Goal: Task Accomplishment & Management: Complete application form

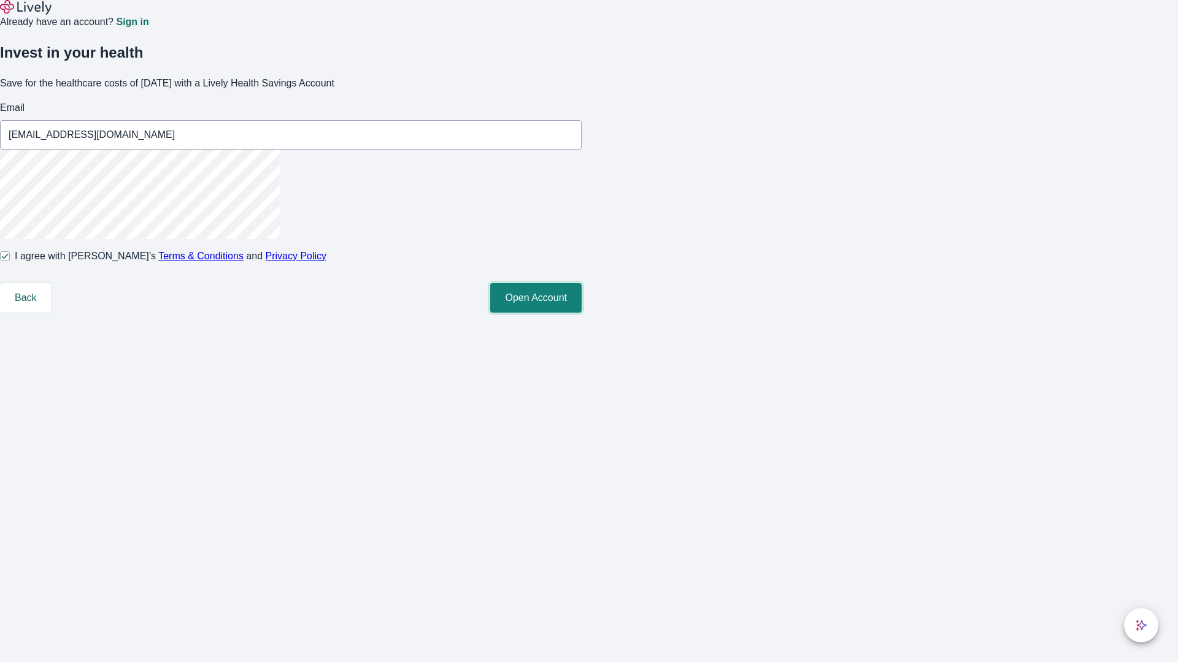
click at [581, 313] on button "Open Account" at bounding box center [535, 297] width 91 height 29
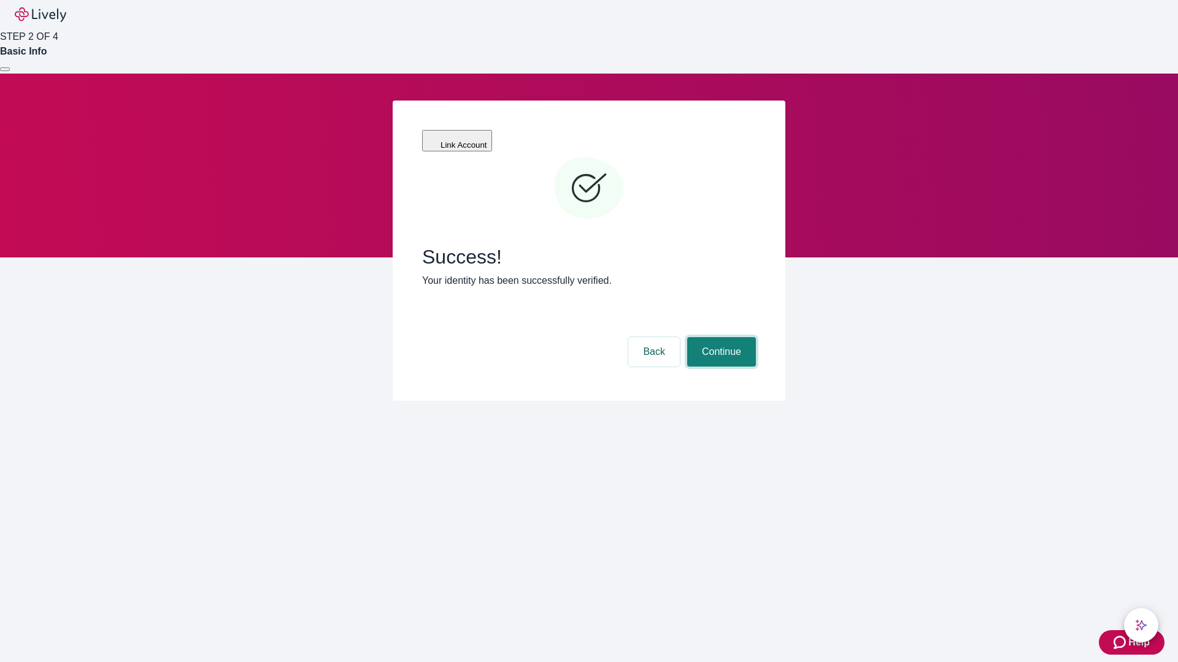
click at [719, 337] on button "Continue" at bounding box center [721, 351] width 69 height 29
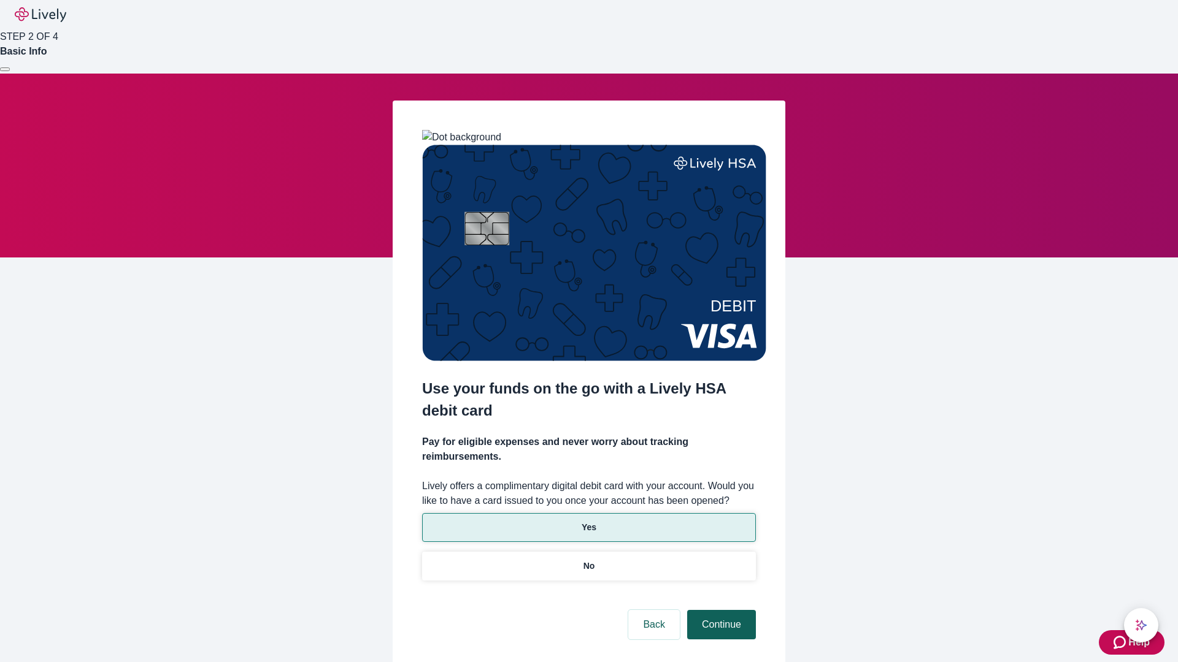
click at [588, 521] on p "Yes" at bounding box center [588, 527] width 15 height 13
click at [719, 610] on button "Continue" at bounding box center [721, 624] width 69 height 29
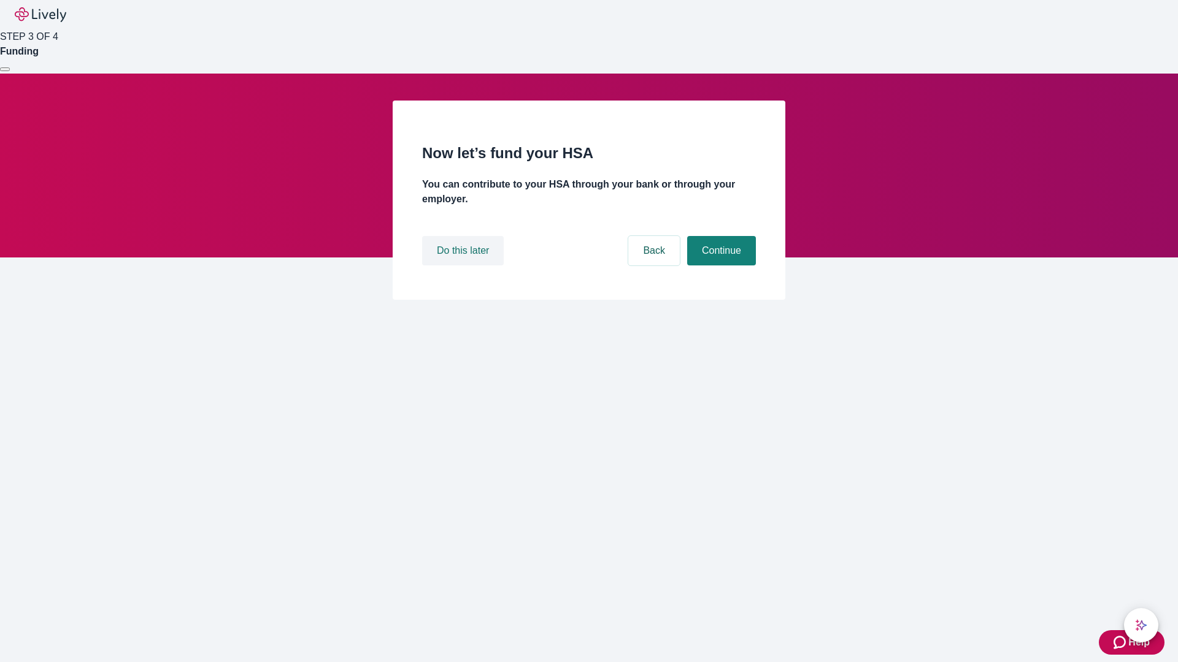
click at [464, 266] on button "Do this later" at bounding box center [463, 250] width 82 height 29
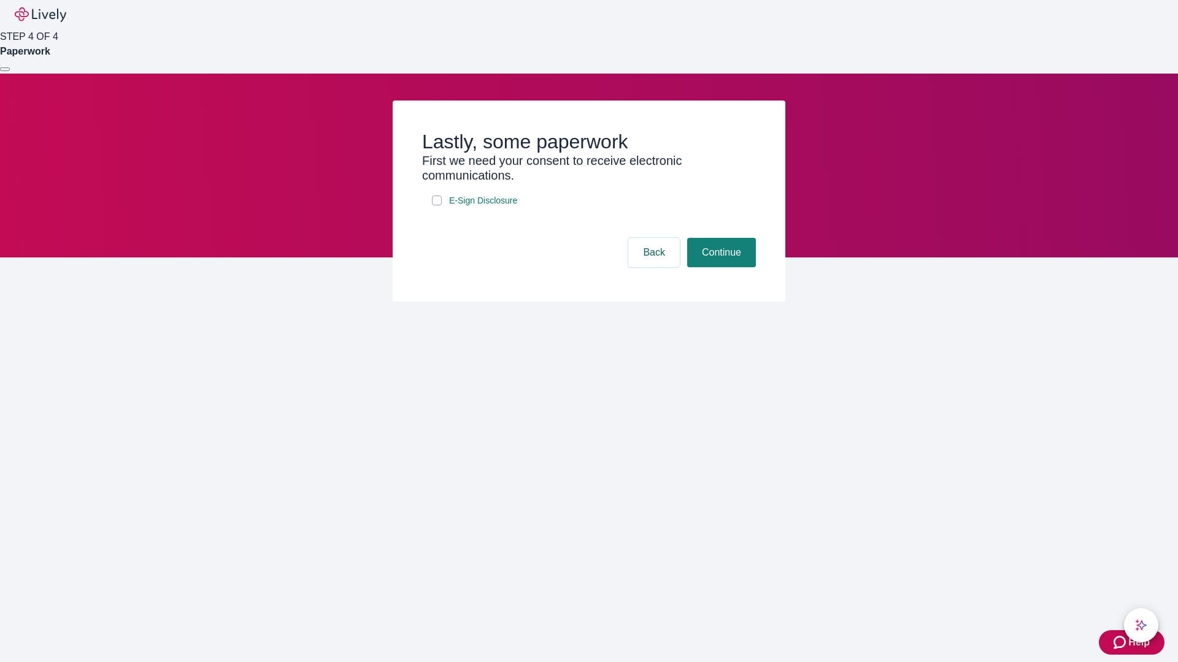
click at [437, 205] on input "E-Sign Disclosure" at bounding box center [437, 201] width 10 height 10
checkbox input "true"
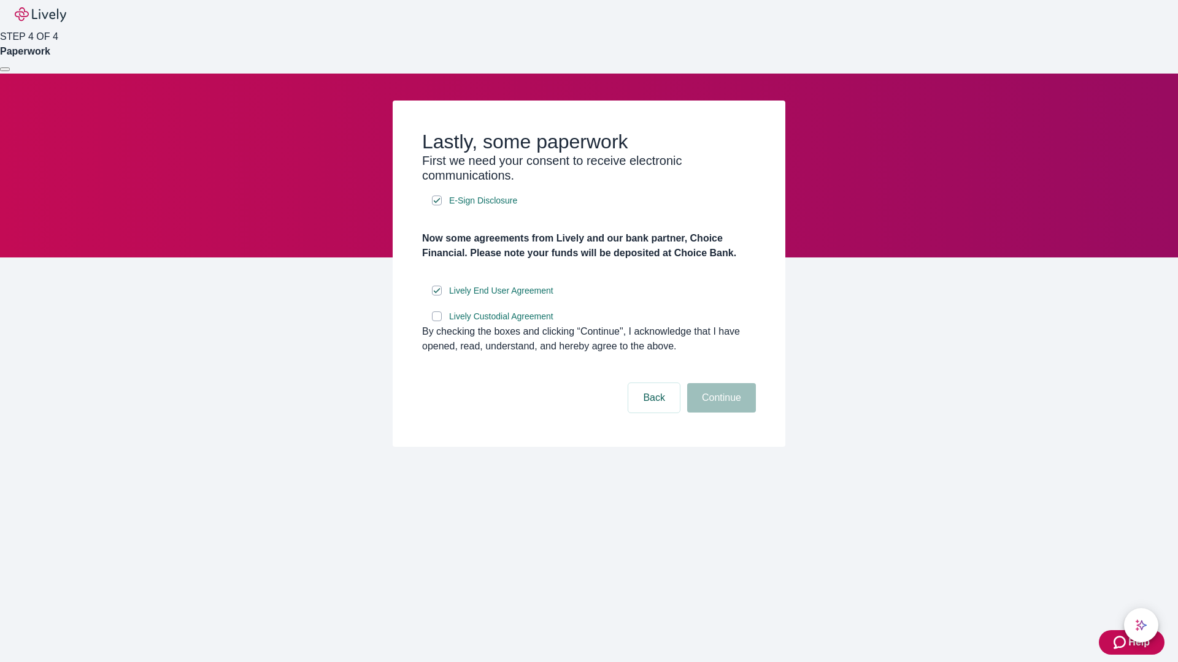
click at [437, 321] on input "Lively Custodial Agreement" at bounding box center [437, 317] width 10 height 10
checkbox input "true"
click at [719, 413] on button "Continue" at bounding box center [721, 397] width 69 height 29
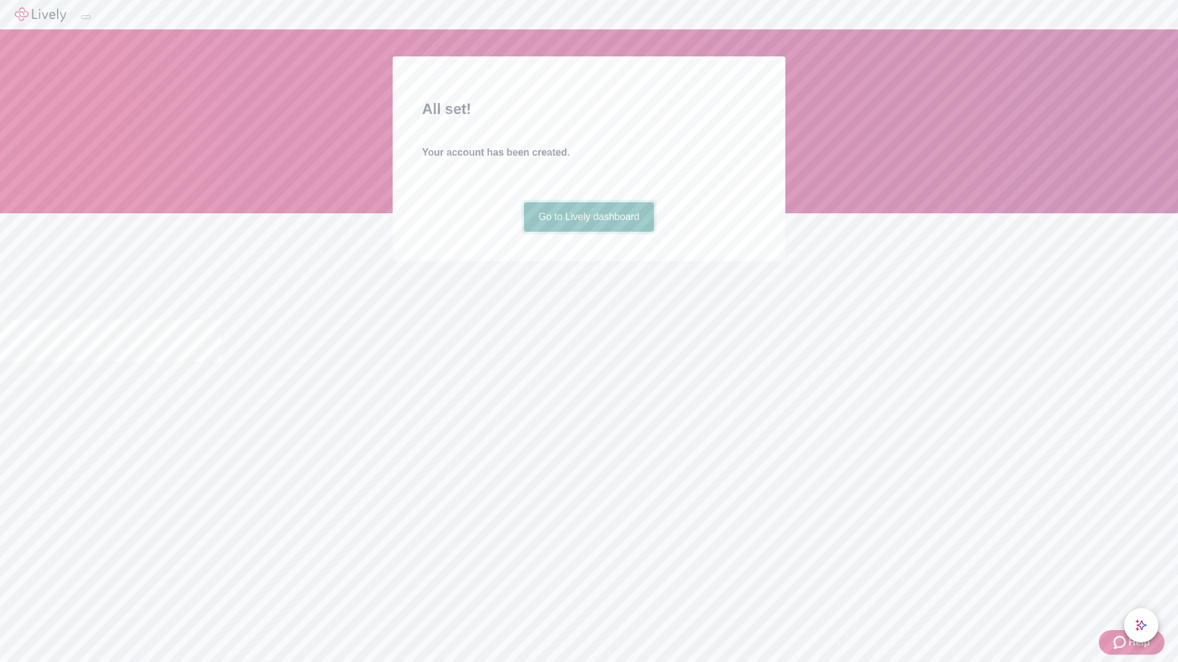
click at [588, 232] on link "Go to Lively dashboard" at bounding box center [589, 216] width 131 height 29
